Goal: Task Accomplishment & Management: Use online tool/utility

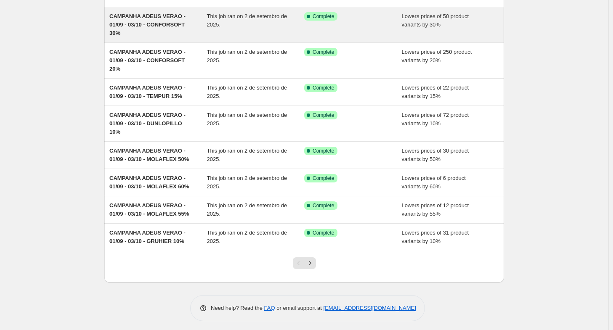
scroll to position [133, 0]
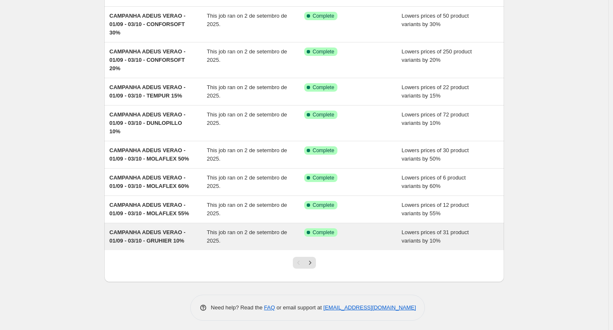
click at [164, 240] on span "CAMPANHA ADEUS VERAO - 01/09 - 03/10 - GRUHIER 10%" at bounding box center [147, 236] width 76 height 15
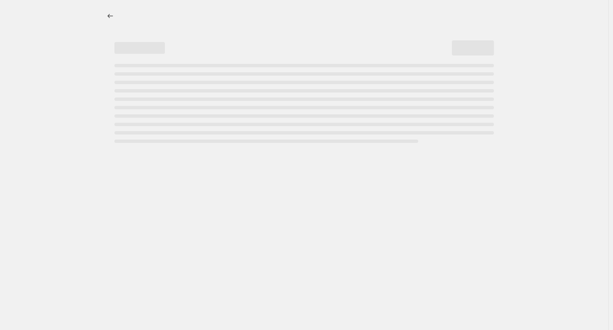
select select "percentage"
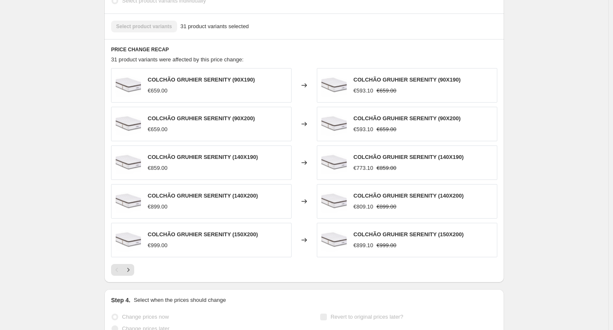
scroll to position [534, 0]
click at [129, 266] on icon "Next" at bounding box center [128, 269] width 8 height 8
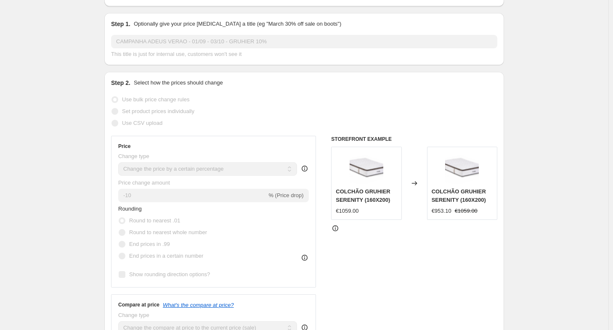
scroll to position [0, 0]
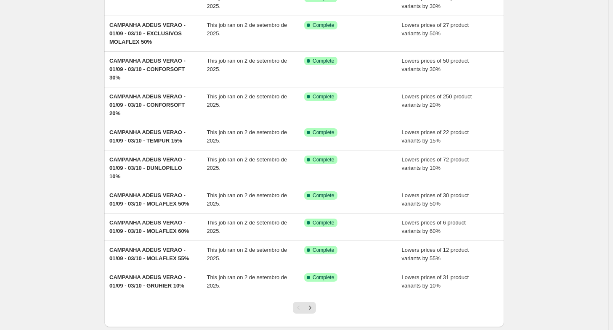
scroll to position [135, 0]
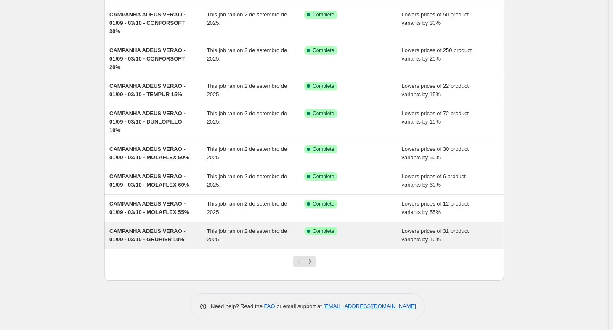
click at [130, 240] on span "CAMPANHA ADEUS VERAO - 01/09 - 03/10 - GRUHIER 10%" at bounding box center [147, 235] width 76 height 15
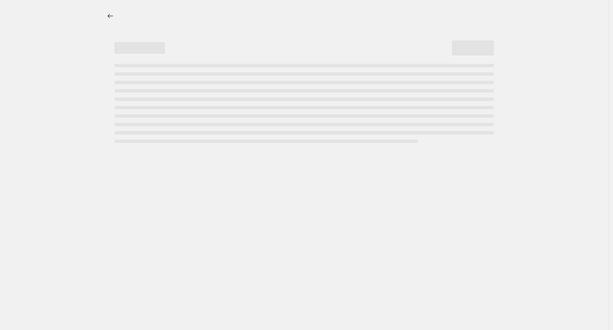
select select "percentage"
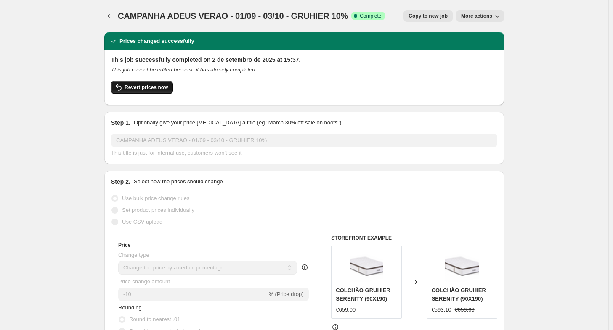
click at [165, 90] on span "Revert prices now" at bounding box center [146, 87] width 43 height 7
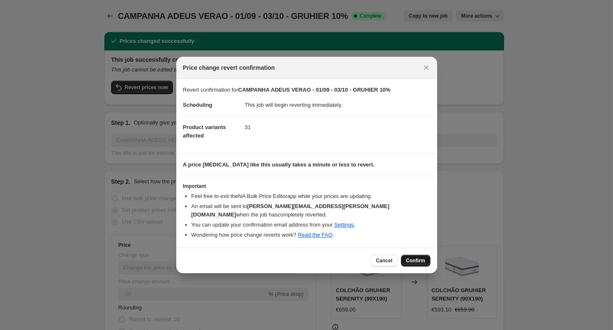
click at [419, 255] on button "Confirm" at bounding box center [415, 261] width 29 height 12
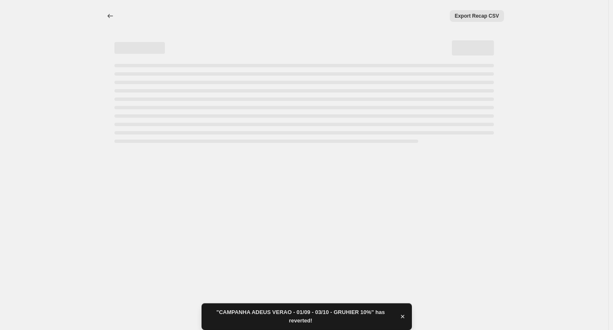
select select "percentage"
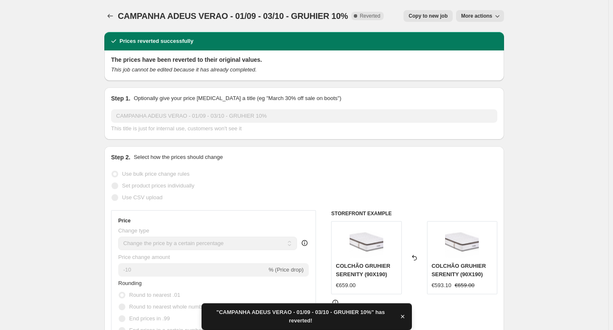
click at [495, 13] on button "More actions" at bounding box center [480, 16] width 48 height 12
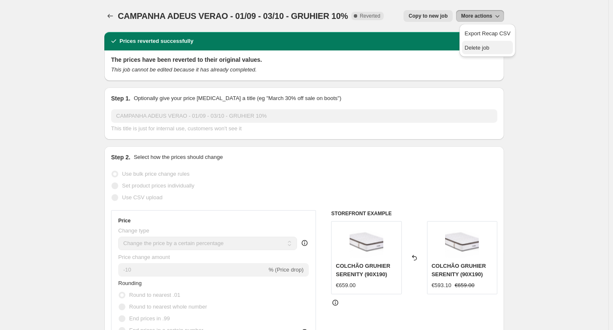
click at [480, 42] on button "Delete job" at bounding box center [487, 47] width 51 height 13
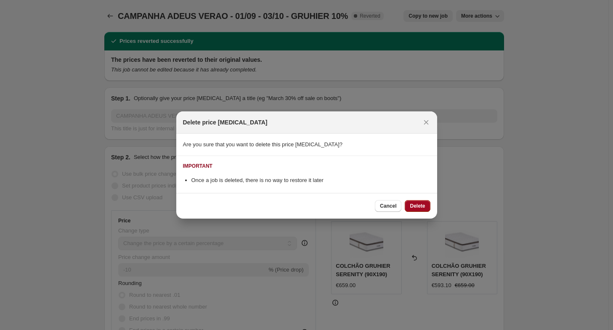
click at [414, 208] on span "Delete" at bounding box center [417, 206] width 15 height 7
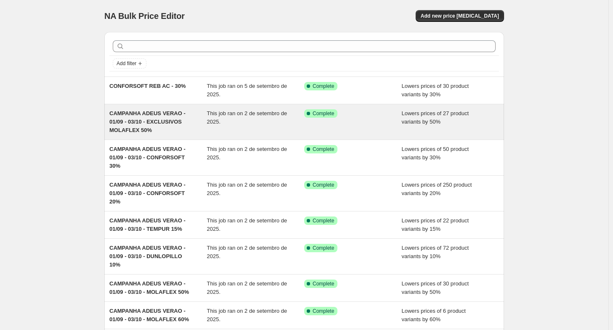
click at [122, 120] on span "CAMPANHA ADEUS VERAO - 01/09 - 03/10 - EXCLUSIVOS MOLAFLEX 50%" at bounding box center [147, 121] width 76 height 23
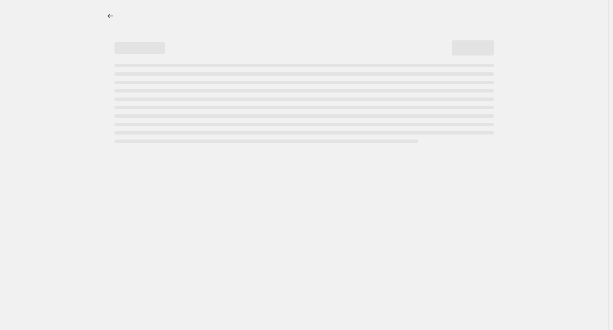
select select "percentage"
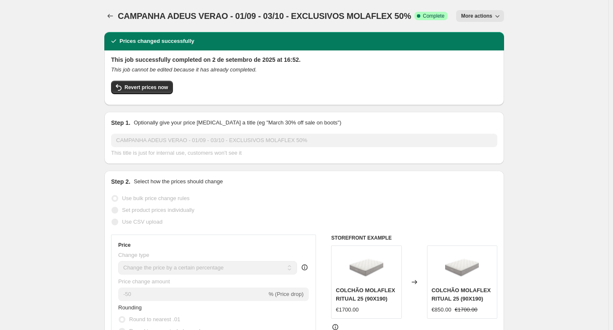
click at [123, 11] on span "CAMPANHA ADEUS VERAO - 01/09 - 03/10 - EXCLUSIVOS MOLAFLEX 50%" at bounding box center [264, 15] width 293 height 9
click at [113, 13] on icon "Price change jobs" at bounding box center [110, 16] width 8 height 8
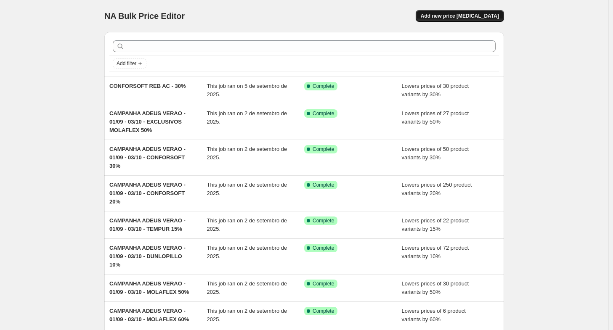
click at [466, 19] on span "Add new price change job" at bounding box center [460, 16] width 78 height 7
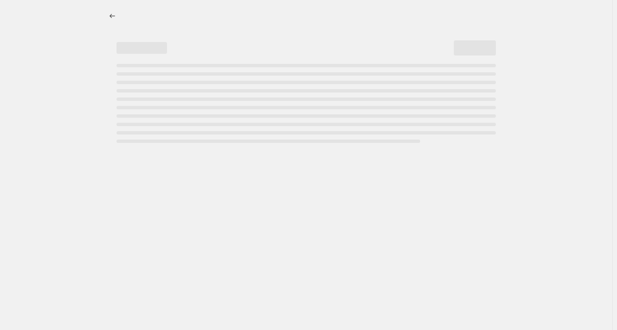
select select "percentage"
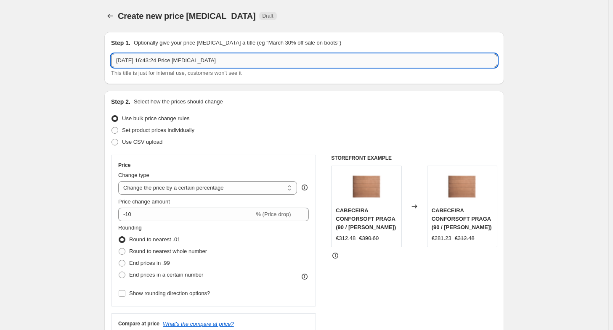
click at [189, 66] on input "8/09/2025, 16:43:24 Price change job" at bounding box center [304, 60] width 386 height 13
paste input "CAMPANHA ADEUS VERAO - 01/09 - 03/10 - EXCLUSIVOS MOLAFLEX 50%"
click at [287, 61] on input "CAMPANHA ADEUS VERAO - 01/09 - 03/10 - EXCLUSIVOS MOLAFLEX 50%" at bounding box center [304, 60] width 386 height 13
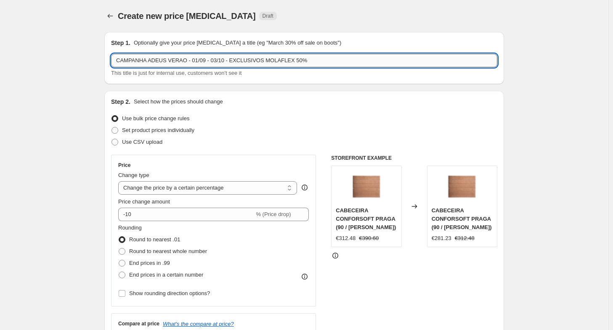
drag, startPoint x: 289, startPoint y: 61, endPoint x: 270, endPoint y: 59, distance: 18.6
click at [265, 58] on input "CAMPANHA ADEUS VERAO - 01/09 - 03/10 - EXCLUSIVOS MOLAFLEX 50%" at bounding box center [304, 60] width 386 height 13
drag, startPoint x: 290, startPoint y: 60, endPoint x: 227, endPoint y: 52, distance: 63.7
click at [227, 52] on div "Step 1. Optionally give your price change job a title (eg "March 30% off sale o…" at bounding box center [304, 58] width 386 height 39
type input "CAMPANHA ADEUS VERAO - 01/09 - 03/10 - GRUHIER 10%"
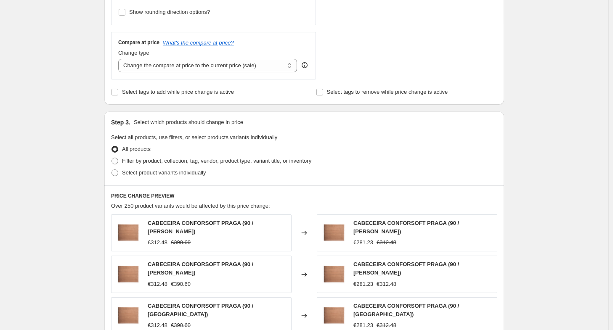
scroll to position [281, 0]
click at [118, 175] on span at bounding box center [114, 173] width 7 height 7
click at [112, 170] on input "Select product variants individually" at bounding box center [111, 170] width 0 height 0
radio input "true"
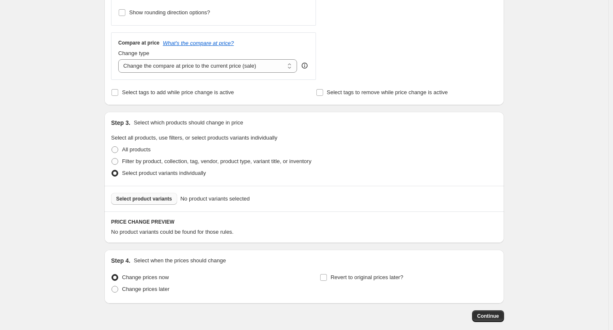
click at [138, 198] on span "Select product variants" at bounding box center [144, 199] width 56 height 7
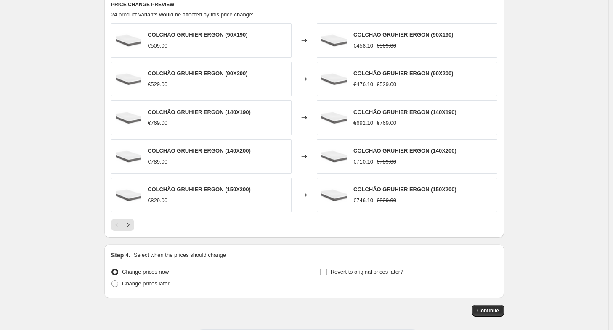
scroll to position [498, 0]
click at [495, 308] on span "Continue" at bounding box center [488, 311] width 22 height 7
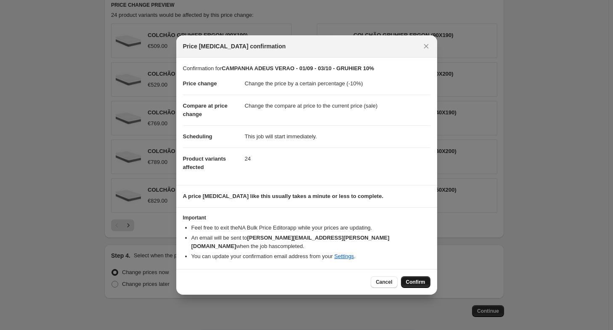
click at [414, 281] on span "Confirm" at bounding box center [415, 282] width 19 height 7
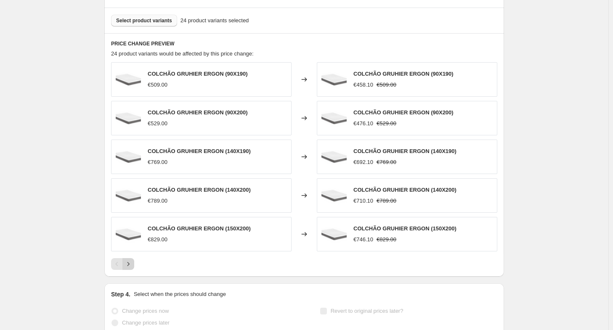
click at [131, 265] on icon "Next" at bounding box center [128, 264] width 8 height 8
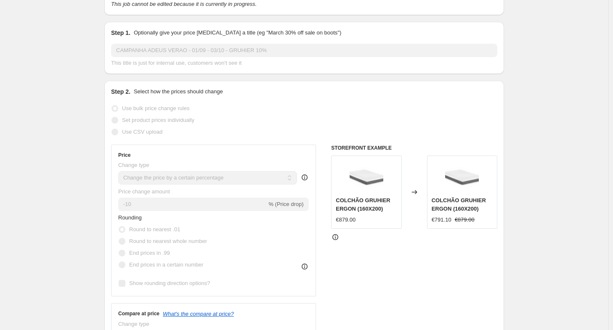
scroll to position [0, 0]
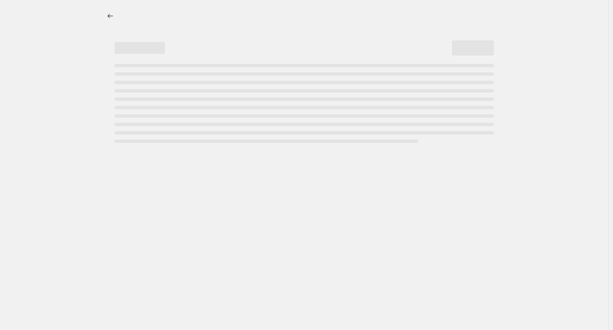
select select "percentage"
